Goal: Complete application form: Complete application form

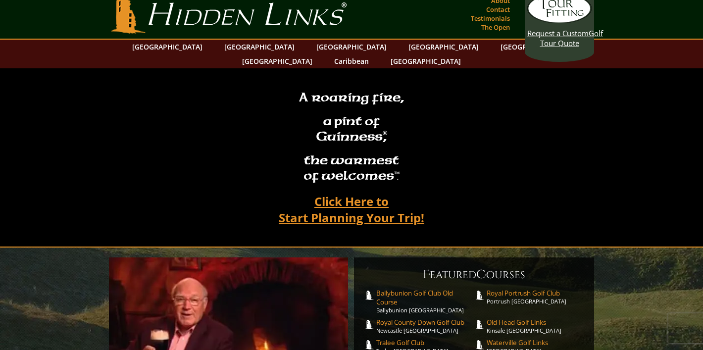
scroll to position [10, 0]
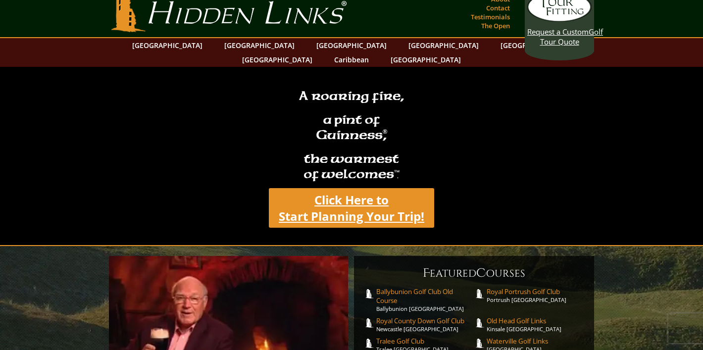
click at [362, 192] on link "Click Here to Start Planning Your Trip!" at bounding box center [351, 208] width 165 height 40
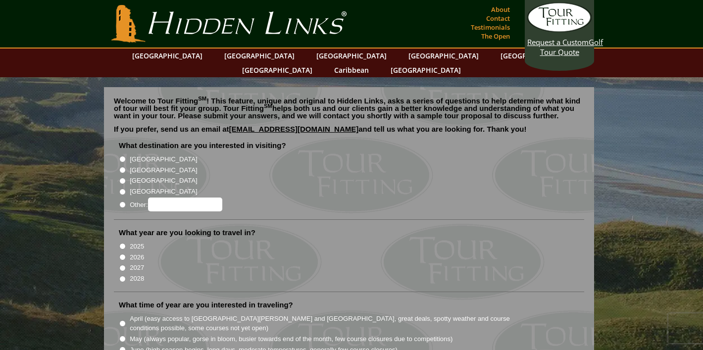
click at [124, 156] on input "[GEOGRAPHIC_DATA]" at bounding box center [122, 159] width 6 height 6
radio input "true"
click at [123, 254] on input "2026" at bounding box center [122, 257] width 6 height 6
radio input "true"
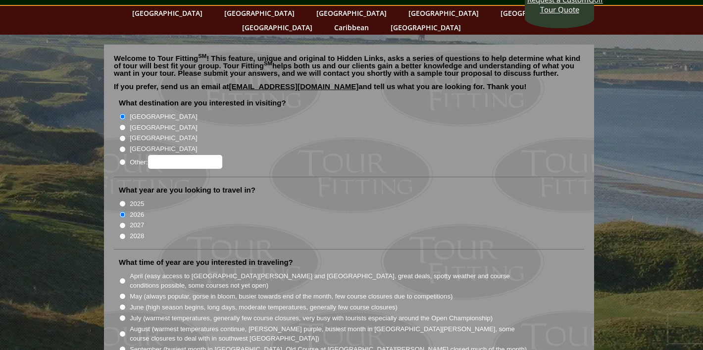
scroll to position [71, 0]
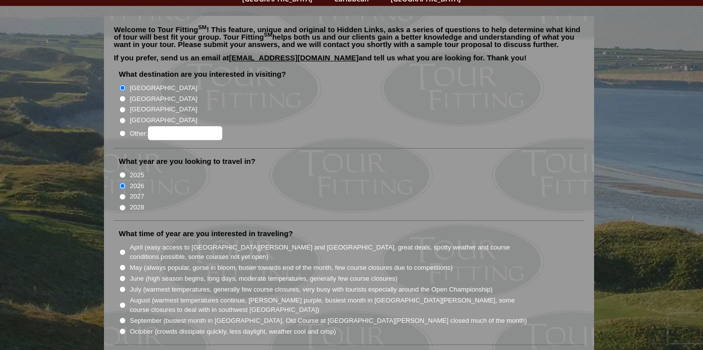
click at [124, 302] on input "August (warmest temperatures continue, heather bright purple, busiest month in …" at bounding box center [122, 305] width 6 height 6
radio input "true"
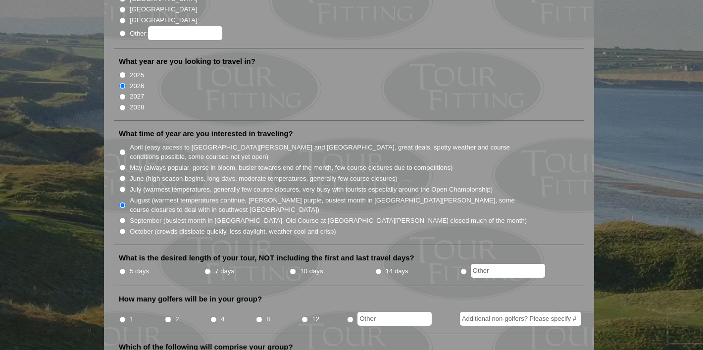
scroll to position [173, 0]
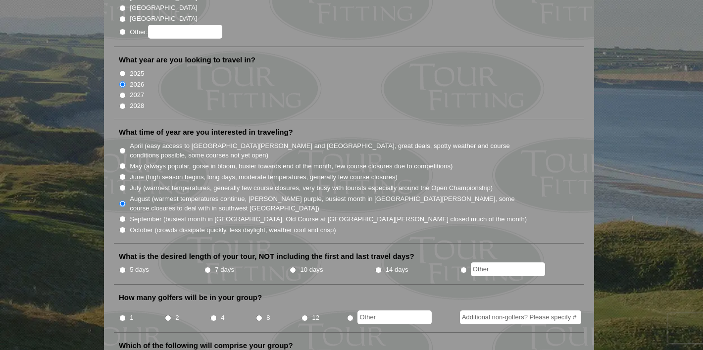
click at [124, 267] on input "5 days" at bounding box center [122, 270] width 6 height 6
radio input "true"
click at [214, 315] on input "4" at bounding box center [213, 318] width 6 height 6
radio input "true"
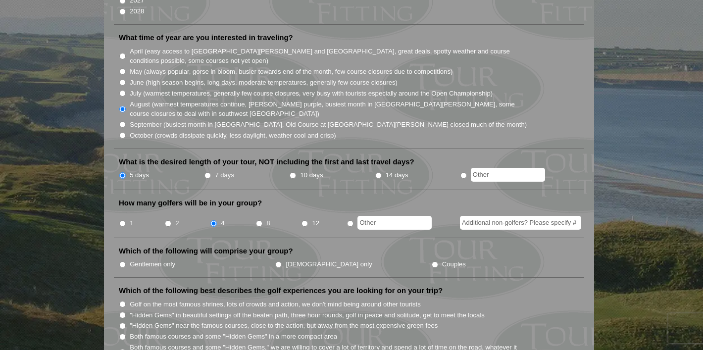
scroll to position [268, 0]
click at [432, 261] on input "Couples" at bounding box center [435, 264] width 6 height 6
radio input "true"
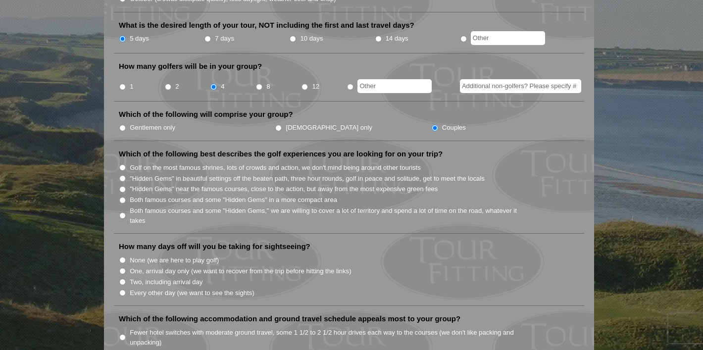
scroll to position [405, 0]
click at [123, 174] on input ""Hidden Gems" in beautiful settings off the beaten path, three hour rounds, gol…" at bounding box center [122, 177] width 6 height 6
radio input "true"
click at [123, 185] on input ""Hidden Gems" near the famous courses, close to the action, but away from the m…" at bounding box center [122, 188] width 6 height 6
radio input "true"
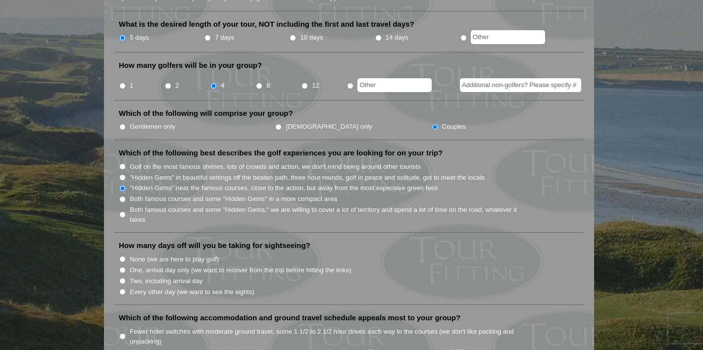
click at [123, 196] on input "Both famous courses and some "Hidden Gems" in a more compact area" at bounding box center [122, 199] width 6 height 6
radio input "true"
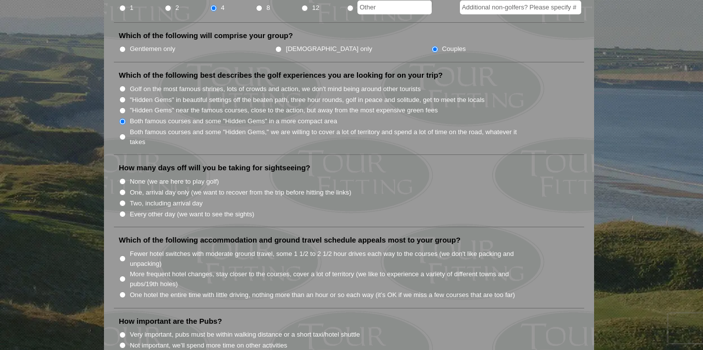
scroll to position [484, 0]
click at [124, 210] on input "Every other day (we want to see the sights)" at bounding box center [122, 213] width 6 height 6
radio input "true"
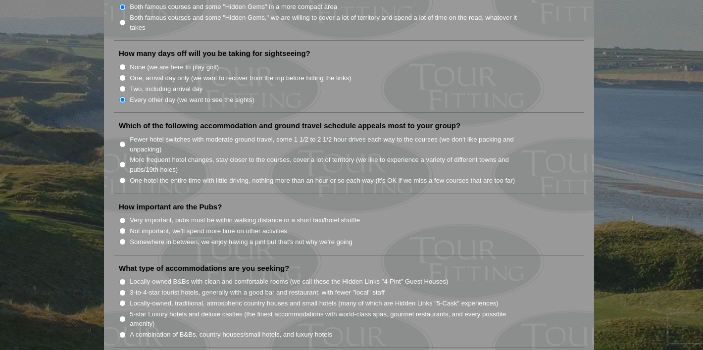
scroll to position [599, 0]
click at [125, 140] on input "Fewer hotel switches with moderate ground travel, some 1 1/2 to 2 1/2 hour driv…" at bounding box center [122, 143] width 6 height 6
radio input "true"
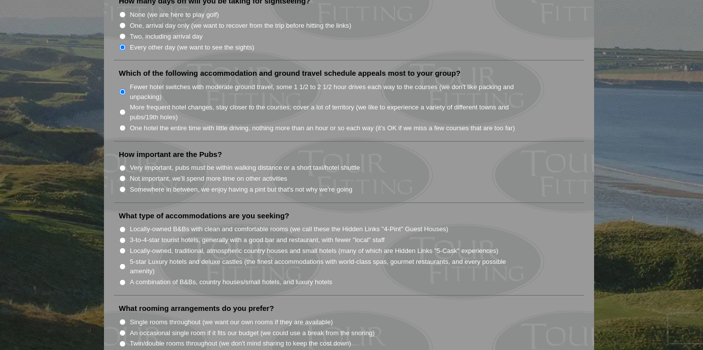
scroll to position [666, 0]
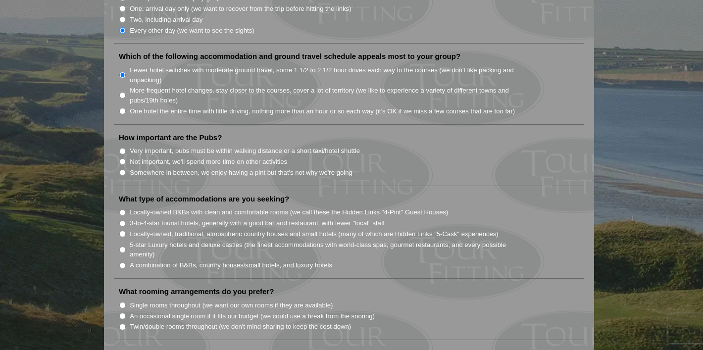
click at [122, 148] on input "Very important, pubs must be within walking distance or a short taxi/hotel shut…" at bounding box center [122, 151] width 6 height 6
radio input "true"
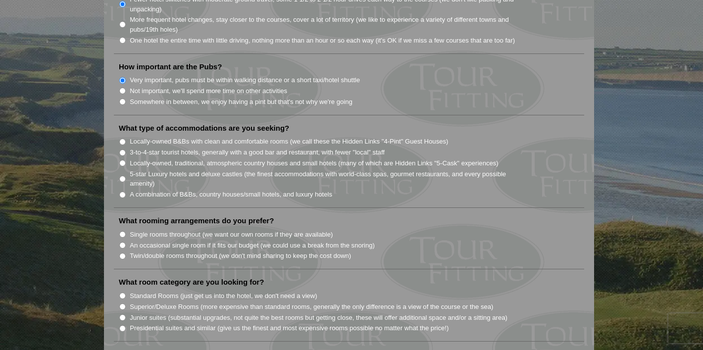
scroll to position [751, 0]
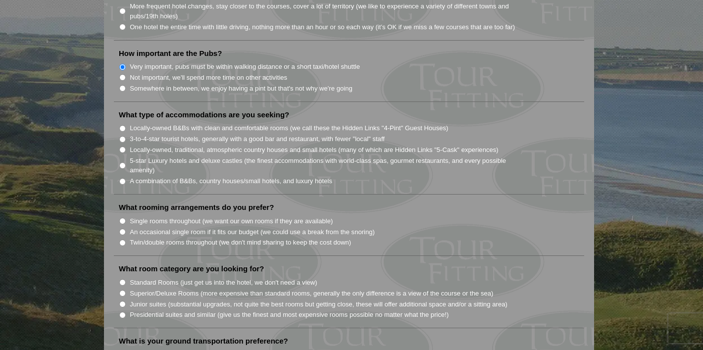
click at [123, 147] on input "Locally-owned, traditional, atmospheric country houses and small hotels (many o…" at bounding box center [122, 150] width 6 height 6
radio input "true"
click at [124, 178] on input "A combination of B&Bs, country houses/small hotels, and luxury hotels" at bounding box center [122, 181] width 6 height 6
radio input "true"
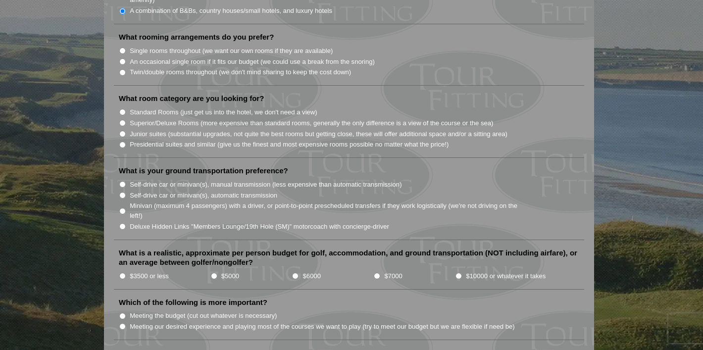
scroll to position [921, 0]
click at [122, 69] on input "Twin/double rooms throughout (we don't mind sharing to keep the cost down)" at bounding box center [122, 72] width 6 height 6
radio input "true"
click at [123, 108] on input "Standard Rooms (just get us into the hotel, we don't need a view)" at bounding box center [122, 111] width 6 height 6
radio input "true"
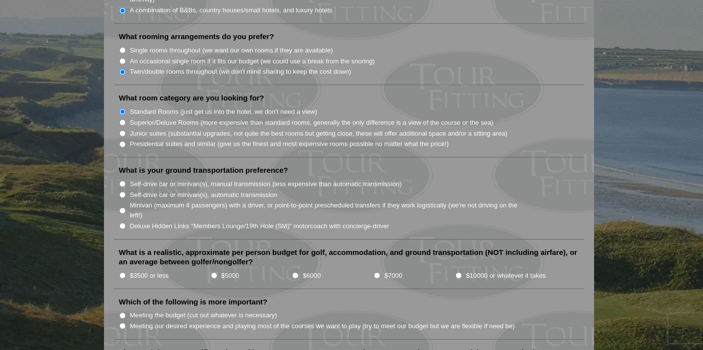
click at [124, 192] on input "Self-drive car or minivan(s), automatic transmission" at bounding box center [122, 195] width 6 height 6
radio input "true"
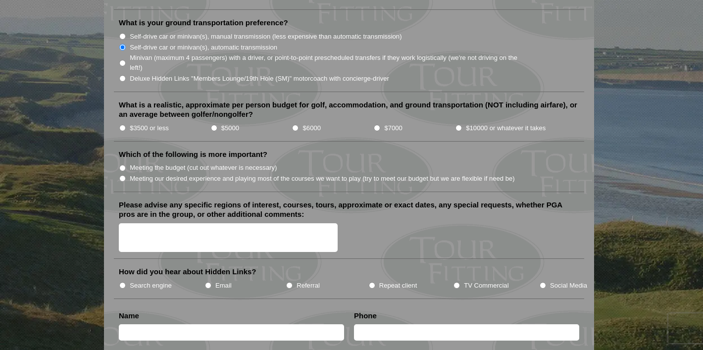
scroll to position [1086, 0]
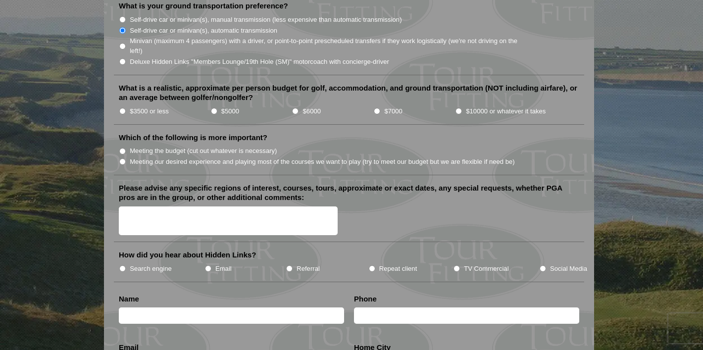
click at [214, 108] on input "$5000" at bounding box center [214, 111] width 6 height 6
radio input "true"
click at [123, 158] on input "Meeting our desired experience and playing most of the courses we want to play …" at bounding box center [122, 161] width 6 height 6
radio input "true"
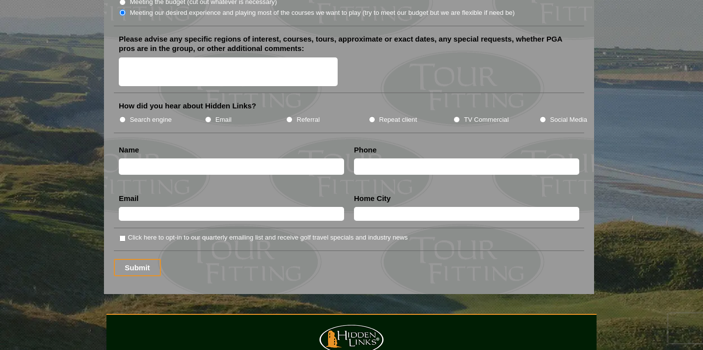
scroll to position [1240, 0]
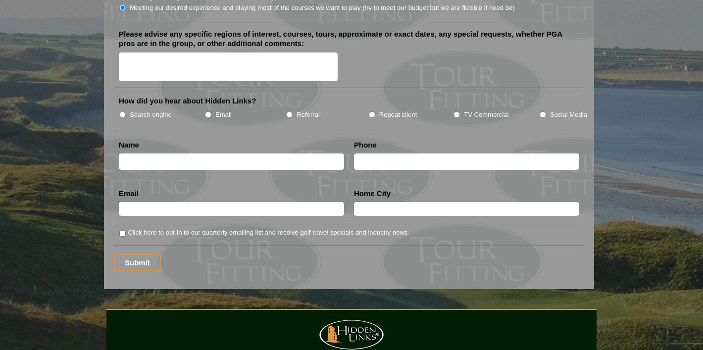
click at [171, 153] on input "text" at bounding box center [231, 161] width 225 height 16
type input "Terry Benoy"
type input "7155570192"
type input "tebenoy@gmail.com"
type input "Thornton"
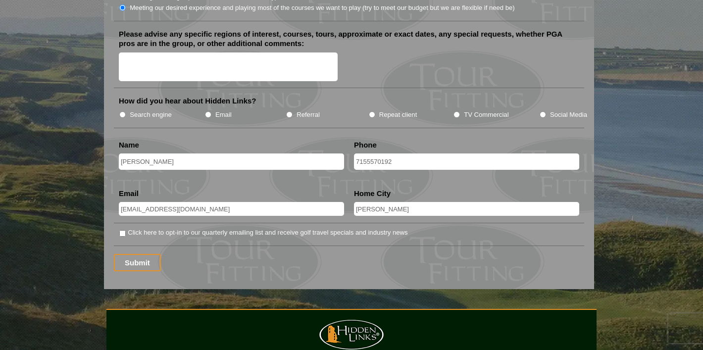
click at [124, 230] on input "Click here to opt-in to our quarterly emailing list and receive golf travel spe…" at bounding box center [122, 233] width 6 height 6
checkbox input "true"
click at [134, 254] on input "Submit" at bounding box center [137, 262] width 47 height 17
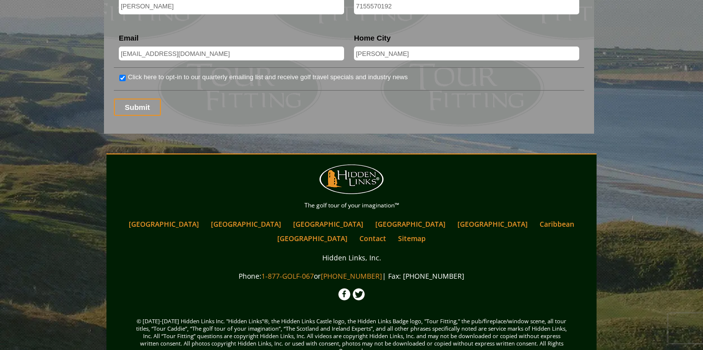
scroll to position [1415, 0]
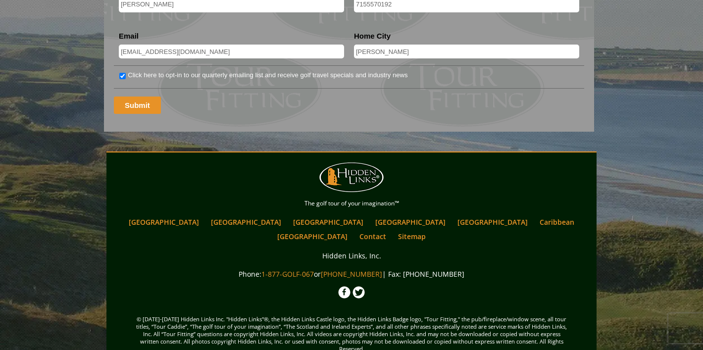
click at [133, 99] on input "Submit" at bounding box center [137, 105] width 47 height 17
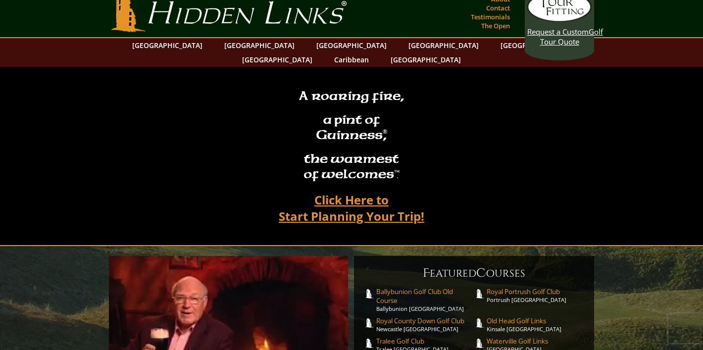
scroll to position [10, 0]
